Goal: Task Accomplishment & Management: Manage account settings

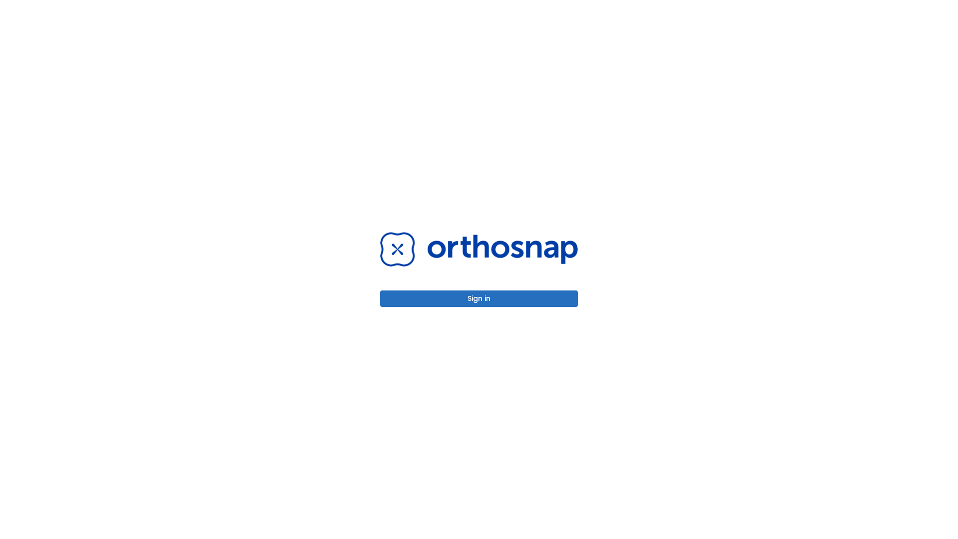
click at [479, 298] on button "Sign in" at bounding box center [479, 298] width 198 height 16
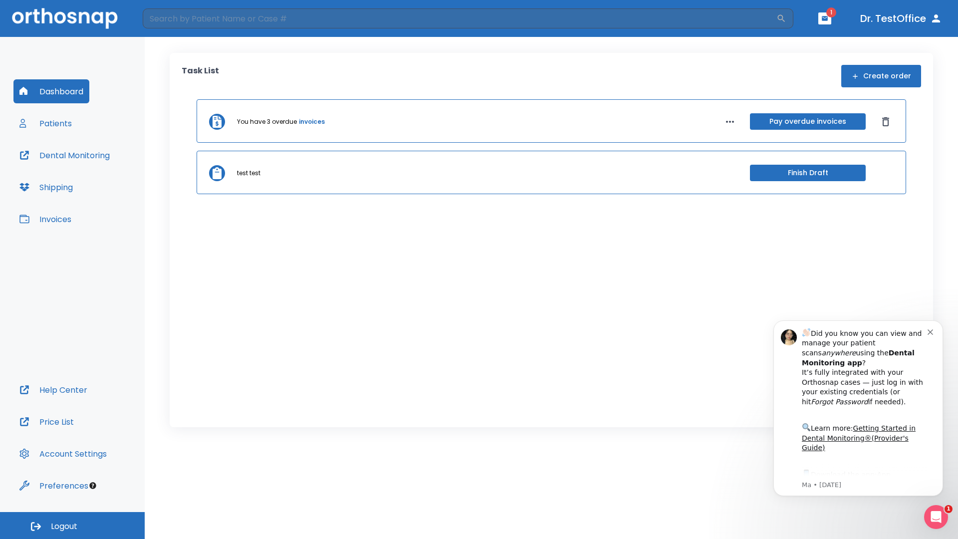
click at [72, 525] on span "Logout" at bounding box center [64, 526] width 26 height 11
